Goal: Task Accomplishment & Management: Manage account settings

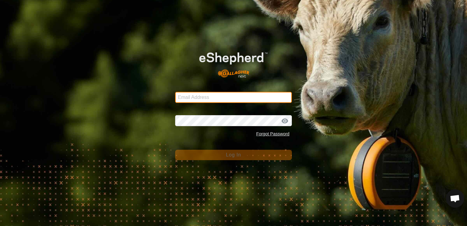
type input "[EMAIL_ADDRESS][DOMAIN_NAME]"
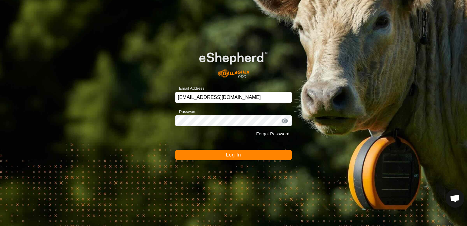
click at [246, 156] on button "Log In" at bounding box center [233, 155] width 117 height 10
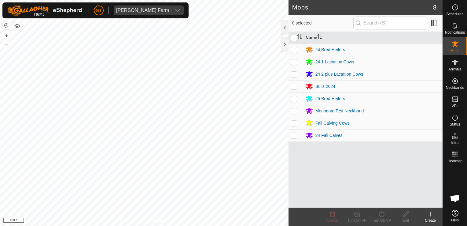
click at [183, 225] on html "[PERSON_NAME] Farm Schedules Notifications Mobs Animals Neckbands VPs Status In…" at bounding box center [233, 113] width 467 height 226
click at [0, 163] on html "[PERSON_NAME] Farm Schedules Notifications Mobs Animals Neckbands VPs Status In…" at bounding box center [233, 113] width 467 height 226
click at [132, 7] on div "[PERSON_NAME] Farm Schedules Notifications Mobs Animals Neckbands VPs Status In…" at bounding box center [233, 113] width 467 height 226
click at [0, 19] on html "[PERSON_NAME] Farm Schedules Notifications Mobs Animals Neckbands VPs Status In…" at bounding box center [233, 113] width 467 height 226
click at [312, 65] on div "Mobs 8 0 selected Name 24 Bred Heifers 24 1 Lactation Cows 24 2 plus Lactation …" at bounding box center [221, 113] width 443 height 226
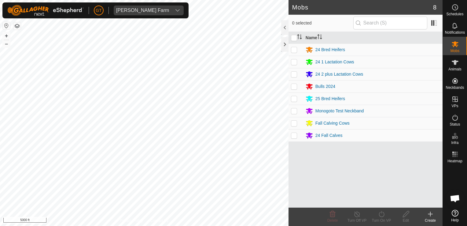
click at [0, 225] on html "[PERSON_NAME] Farm Schedules Notifications Mobs Animals Neckbands VPs Status In…" at bounding box center [233, 113] width 467 height 226
click at [308, 102] on div "Mobs 8 0 selected Name 24 Bred Heifers 24 1 Lactation Cows 24 2 plus Lactation …" at bounding box center [221, 113] width 443 height 226
